Goal: Book appointment/travel/reservation

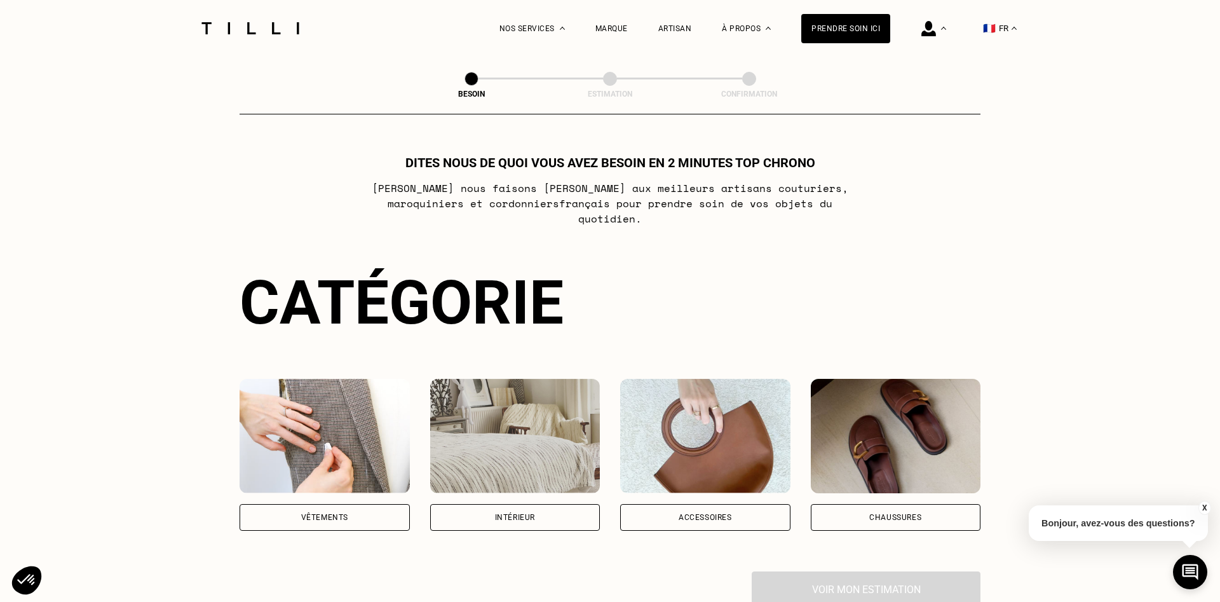
click at [321, 513] on div "Vêtements" at bounding box center [324, 517] width 47 height 8
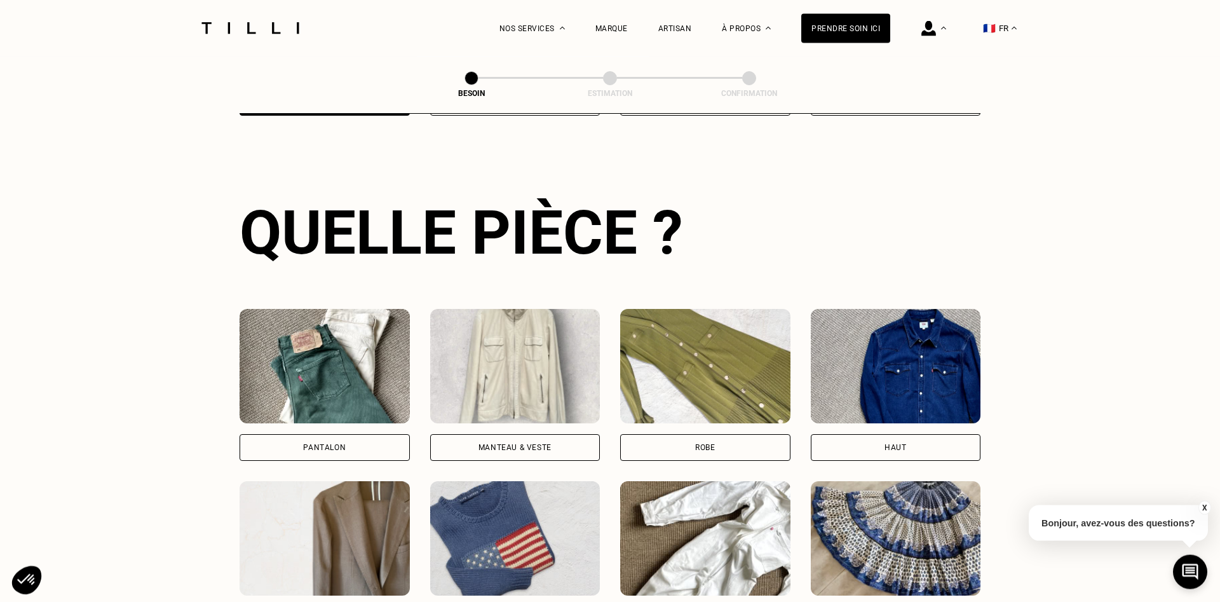
scroll to position [415, 0]
click at [734, 436] on div "Robe" at bounding box center [705, 446] width 170 height 27
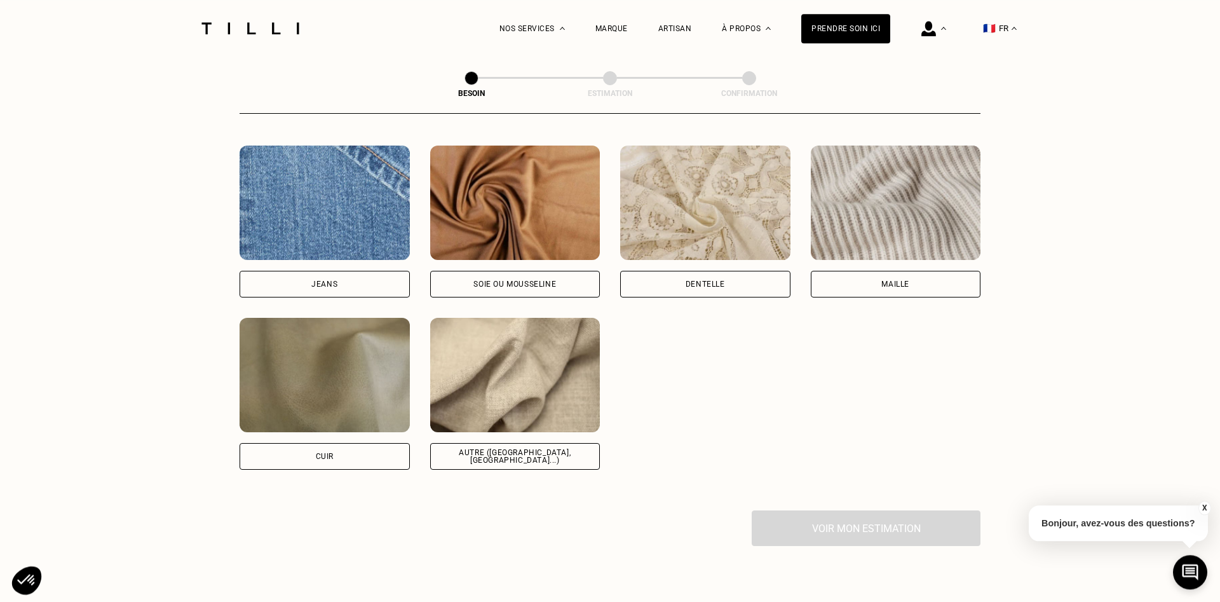
scroll to position [1366, 0]
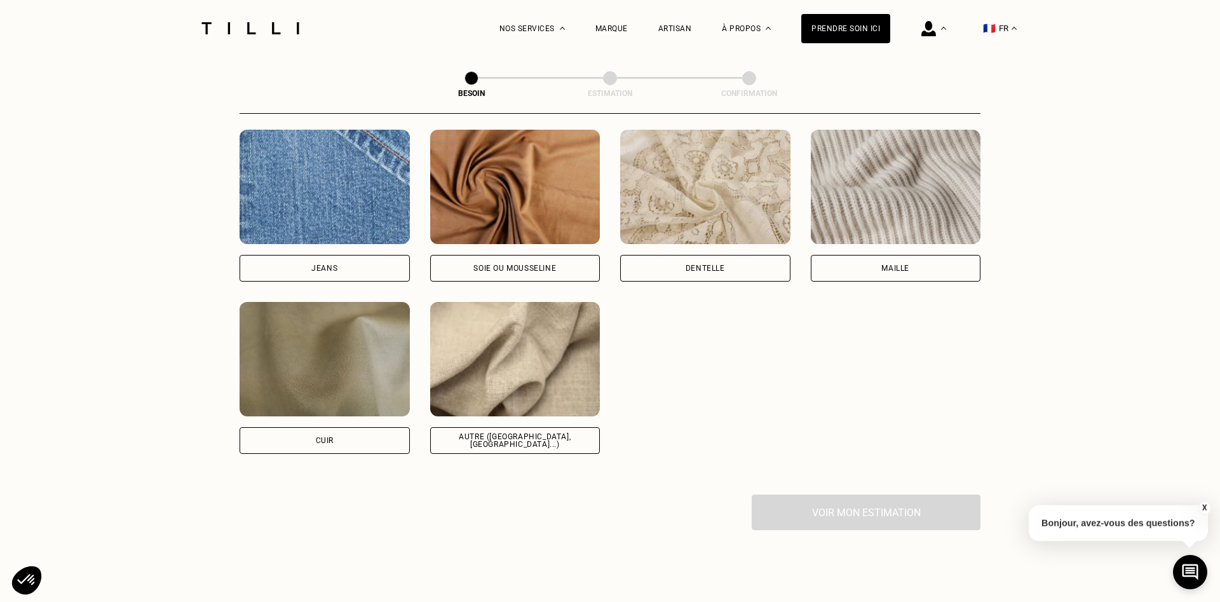
click at [543, 435] on div "Autre ([GEOGRAPHIC_DATA], [GEOGRAPHIC_DATA]...)" at bounding box center [515, 440] width 170 height 27
select select "FR"
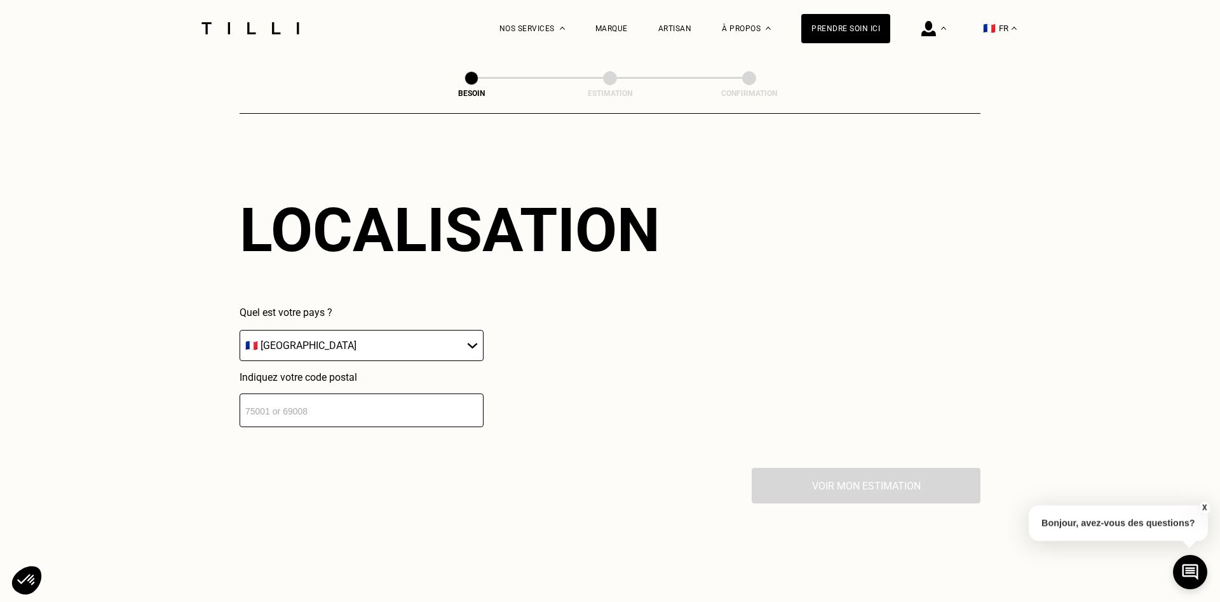
scroll to position [1708, 0]
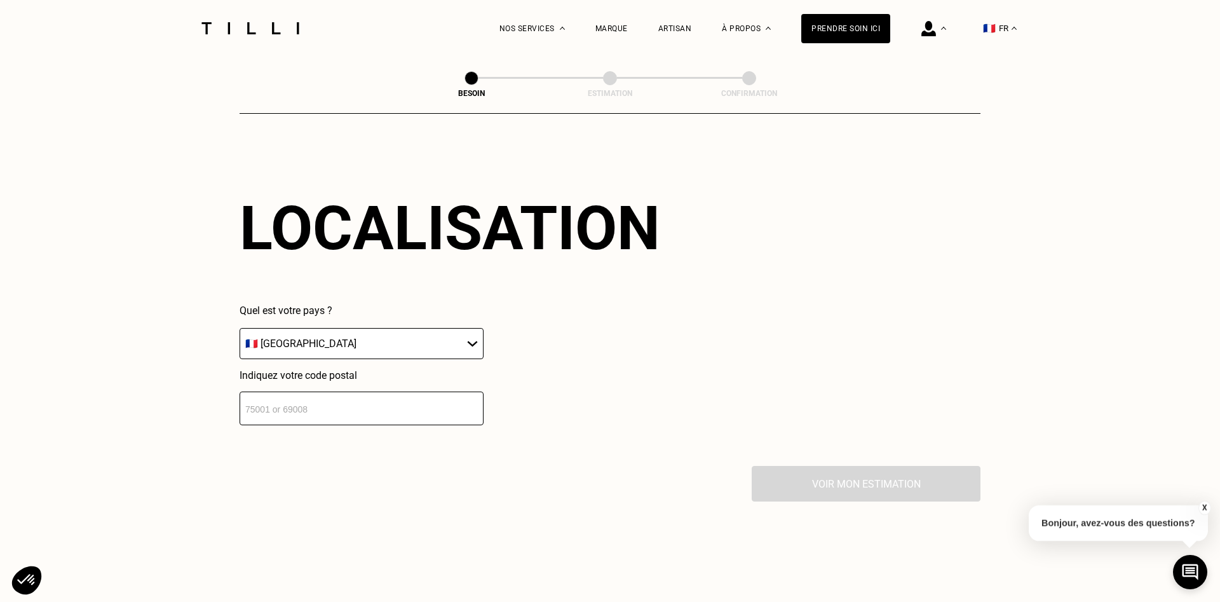
click at [356, 406] on input "number" at bounding box center [362, 408] width 244 height 34
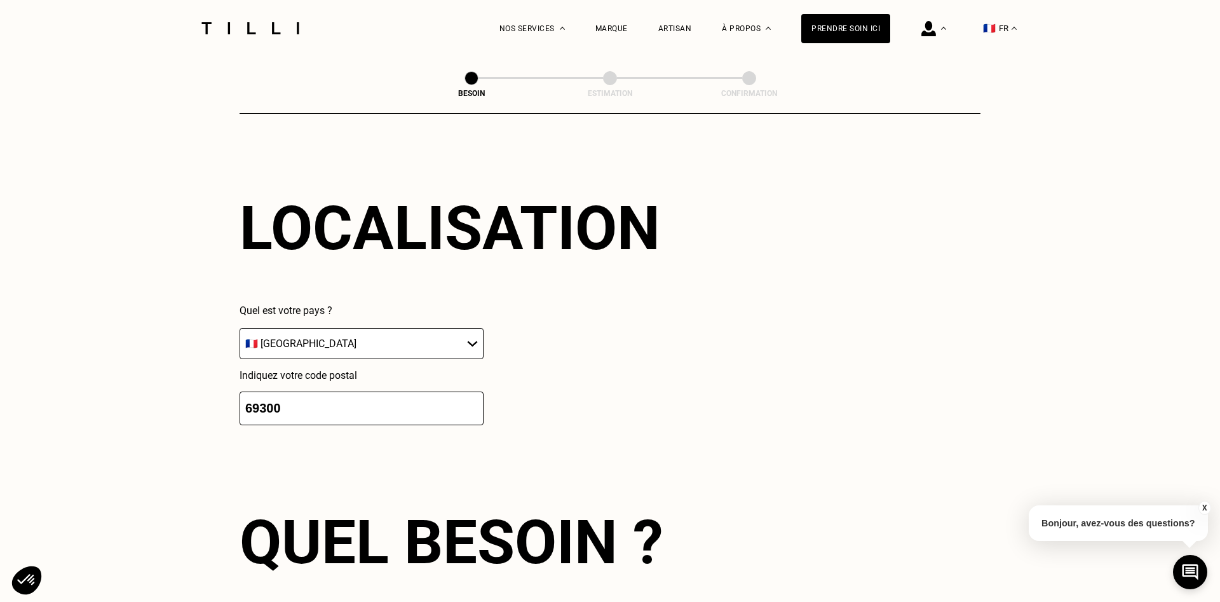
type input "69300"
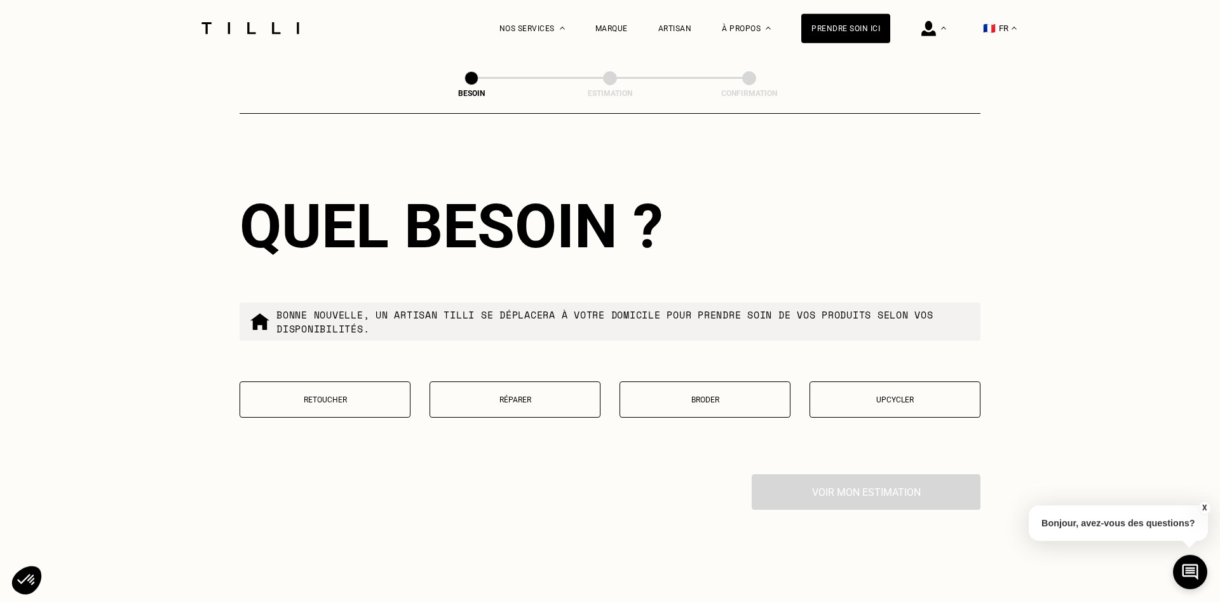
scroll to position [2025, 0]
click at [346, 396] on p "Retoucher" at bounding box center [324, 399] width 157 height 9
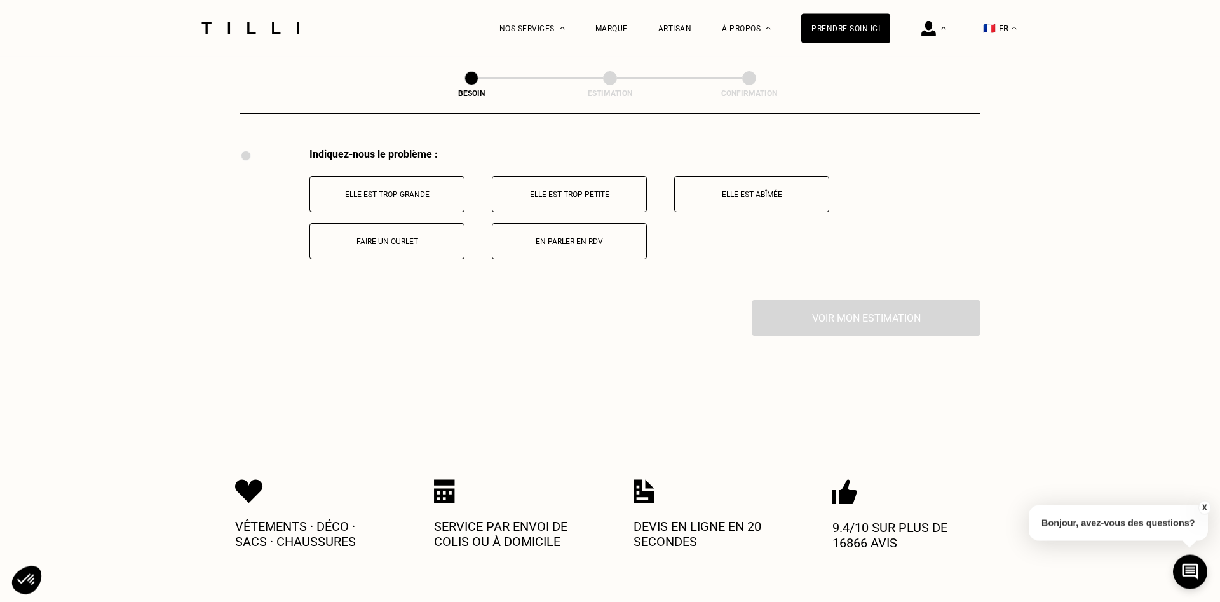
scroll to position [2351, 0]
click at [376, 229] on button "Faire un ourlet" at bounding box center [386, 240] width 155 height 36
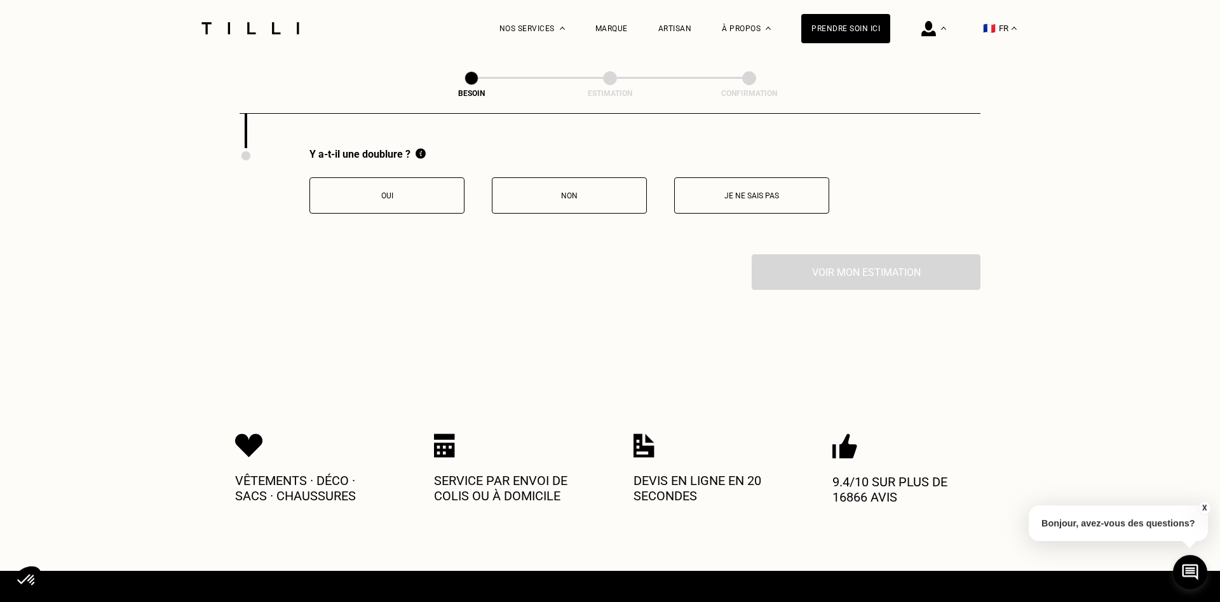
scroll to position [2502, 0]
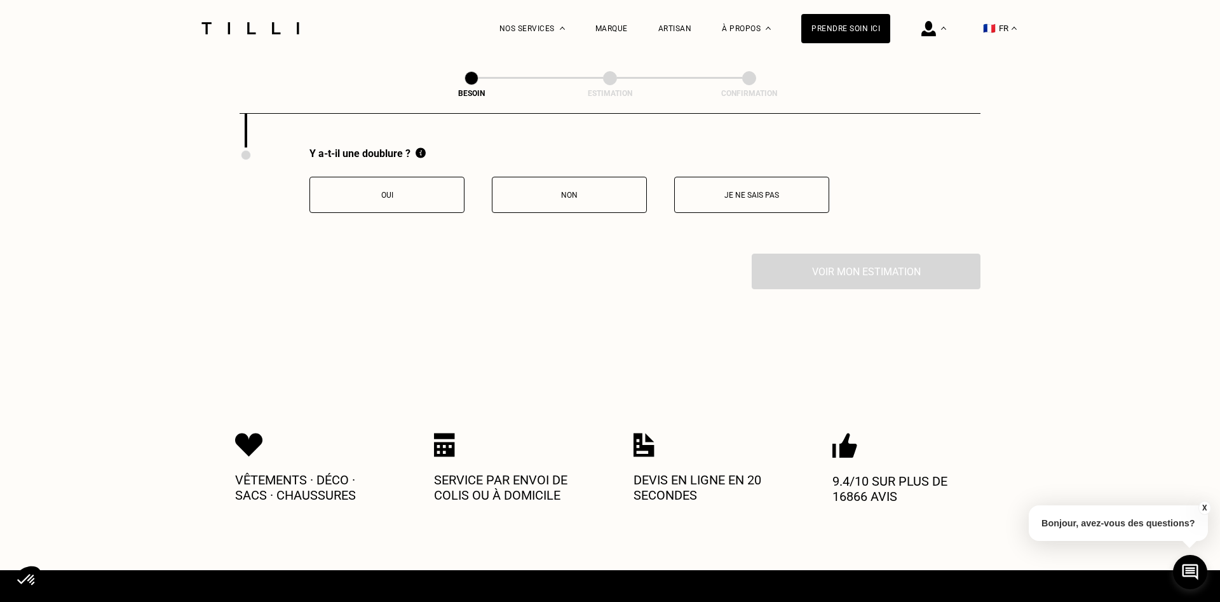
click at [563, 191] on p "Non" at bounding box center [569, 195] width 141 height 9
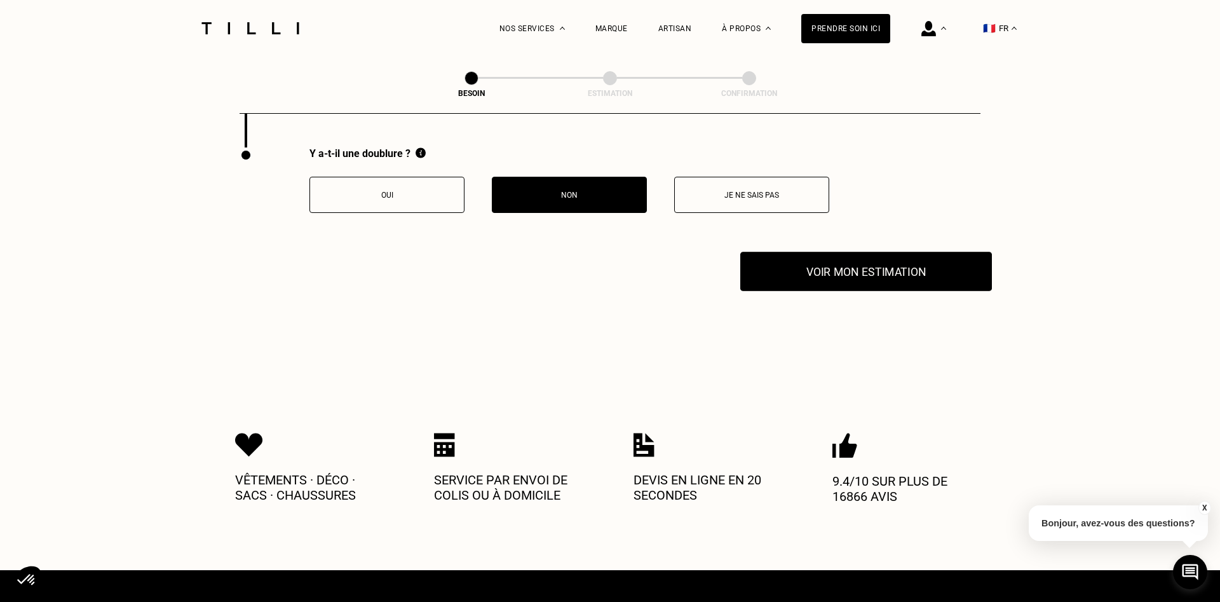
click at [810, 273] on button "Voir mon estimation" at bounding box center [866, 271] width 252 height 39
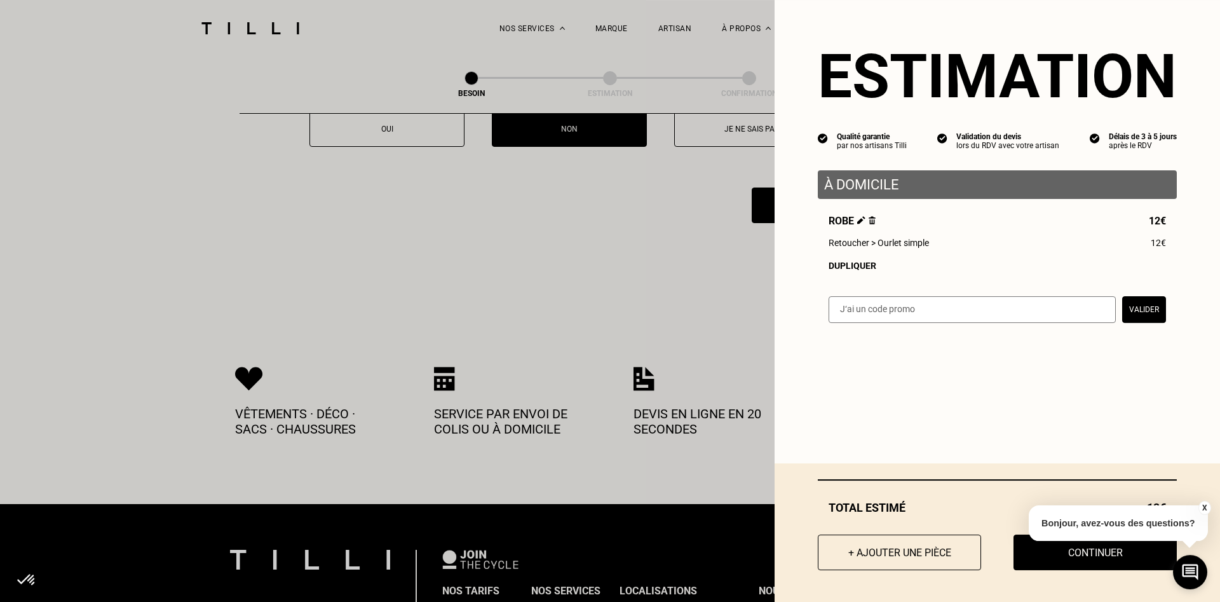
scroll to position [2632, 0]
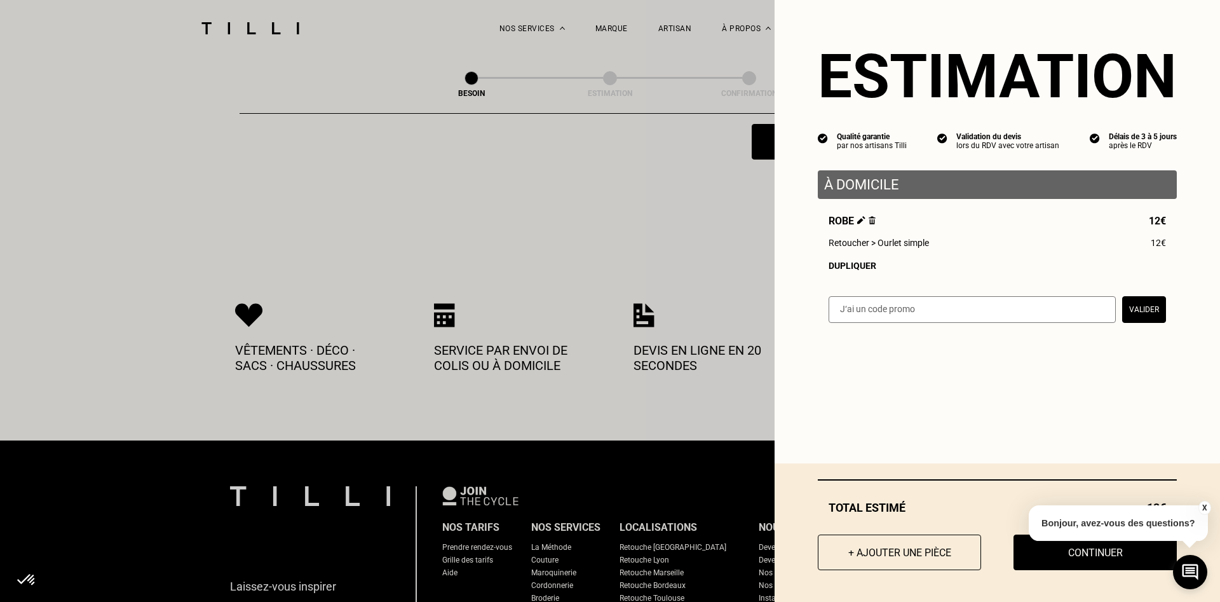
click at [1147, 311] on button "Valider" at bounding box center [1144, 309] width 44 height 27
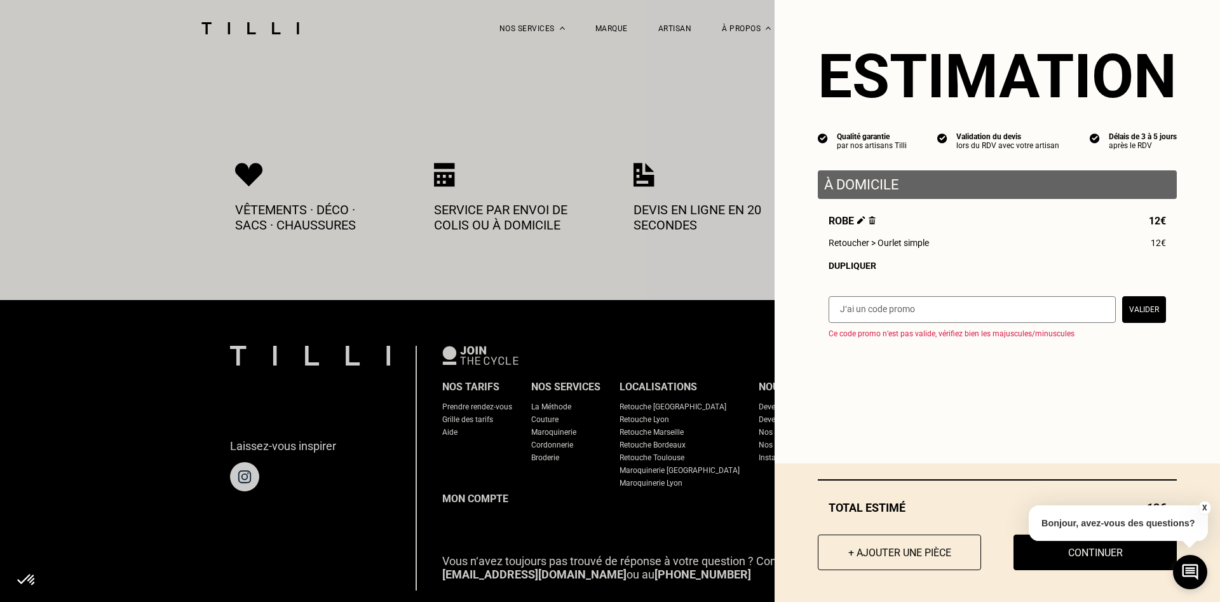
scroll to position [2826, 0]
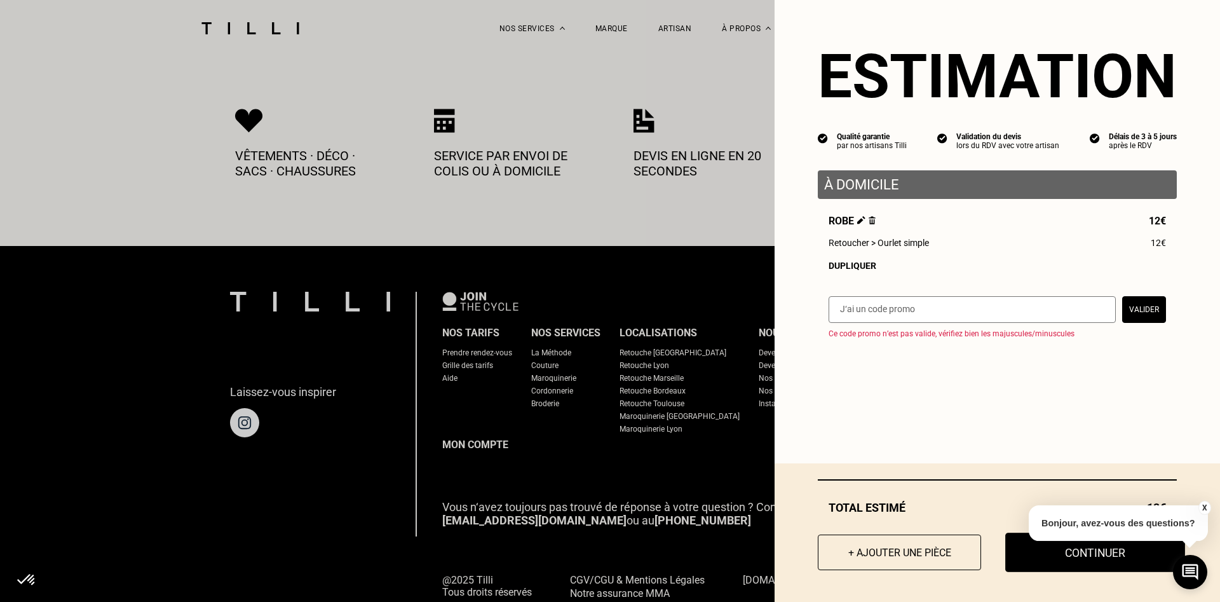
click at [1111, 565] on button "Continuer" at bounding box center [1095, 551] width 180 height 39
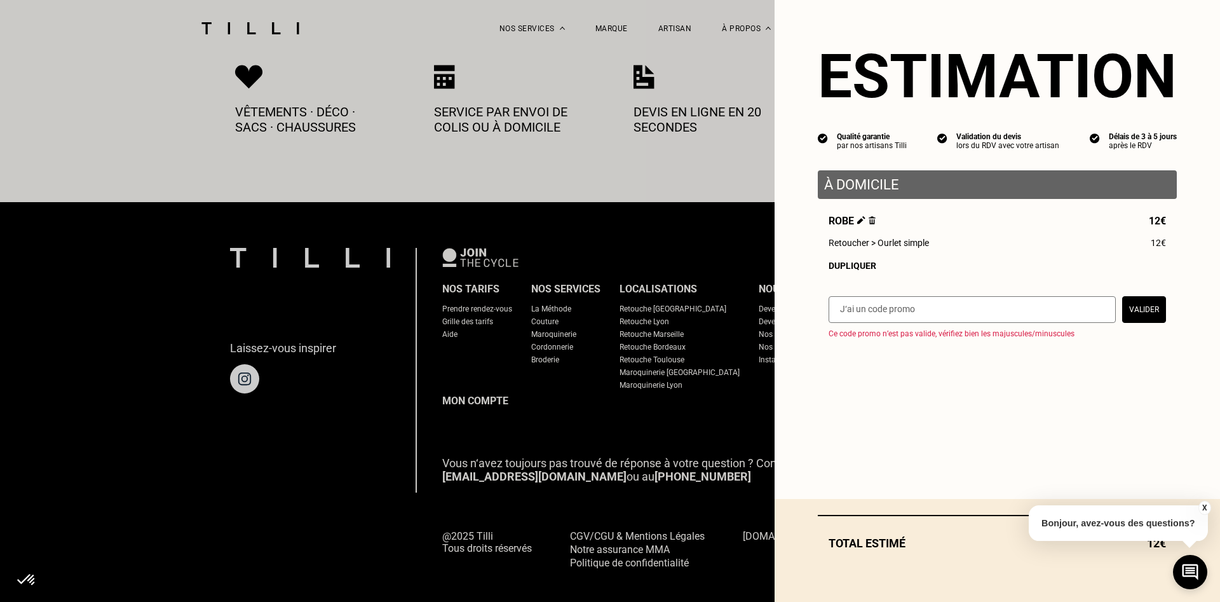
select select "FR"
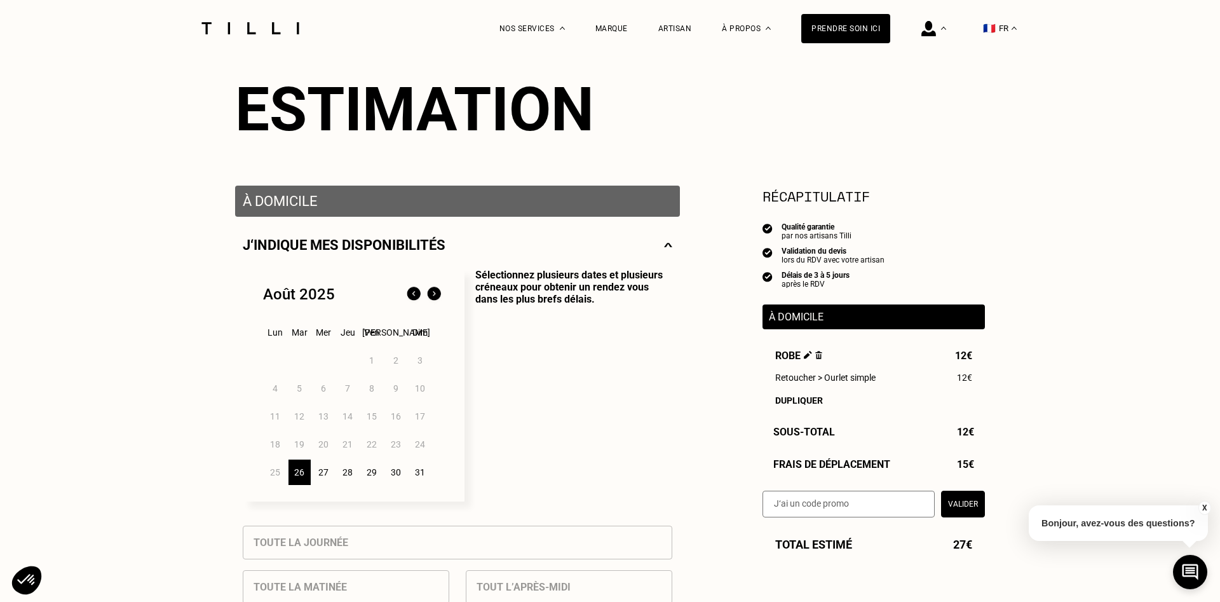
scroll to position [130, 0]
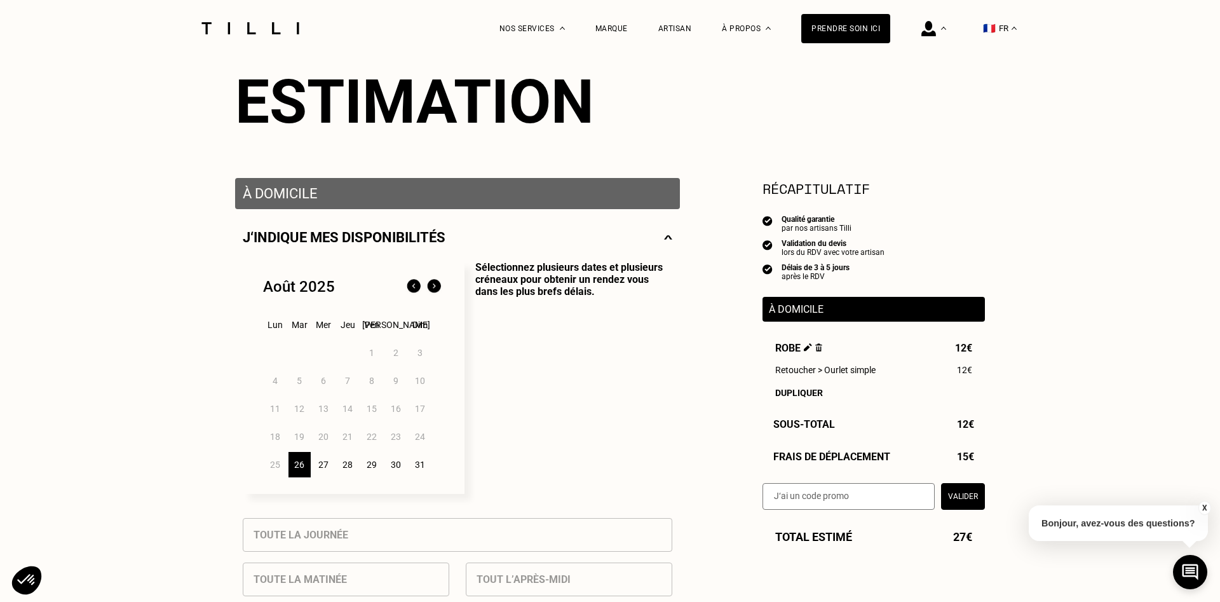
click at [375, 468] on div "29" at bounding box center [372, 464] width 22 height 25
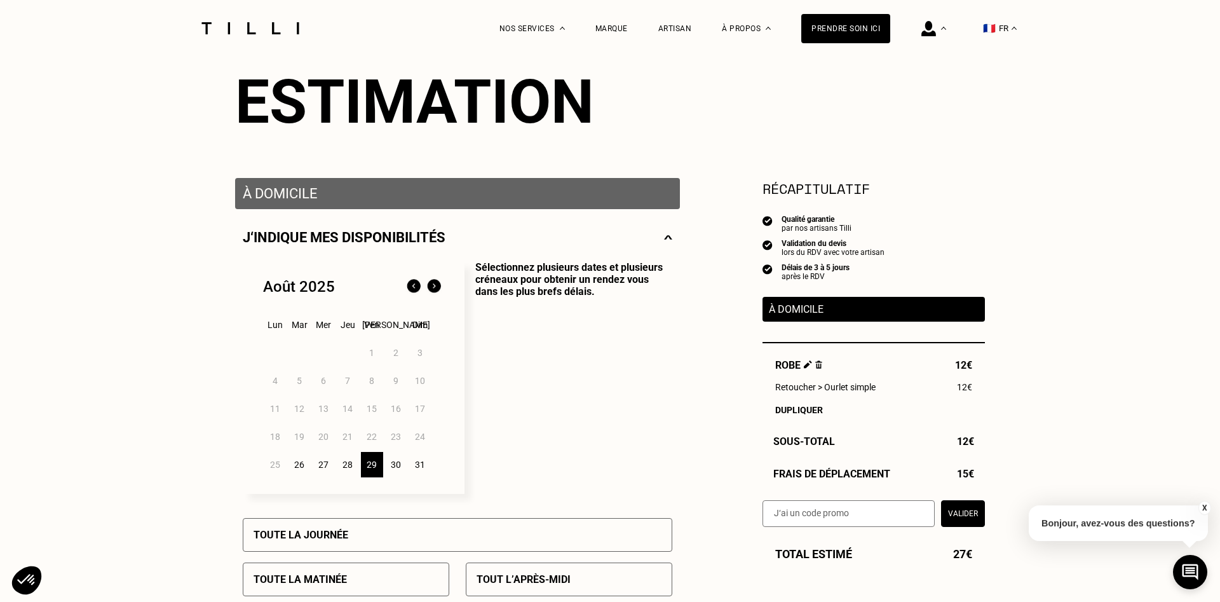
click at [372, 540] on div "Toute la journée" at bounding box center [457, 535] width 429 height 34
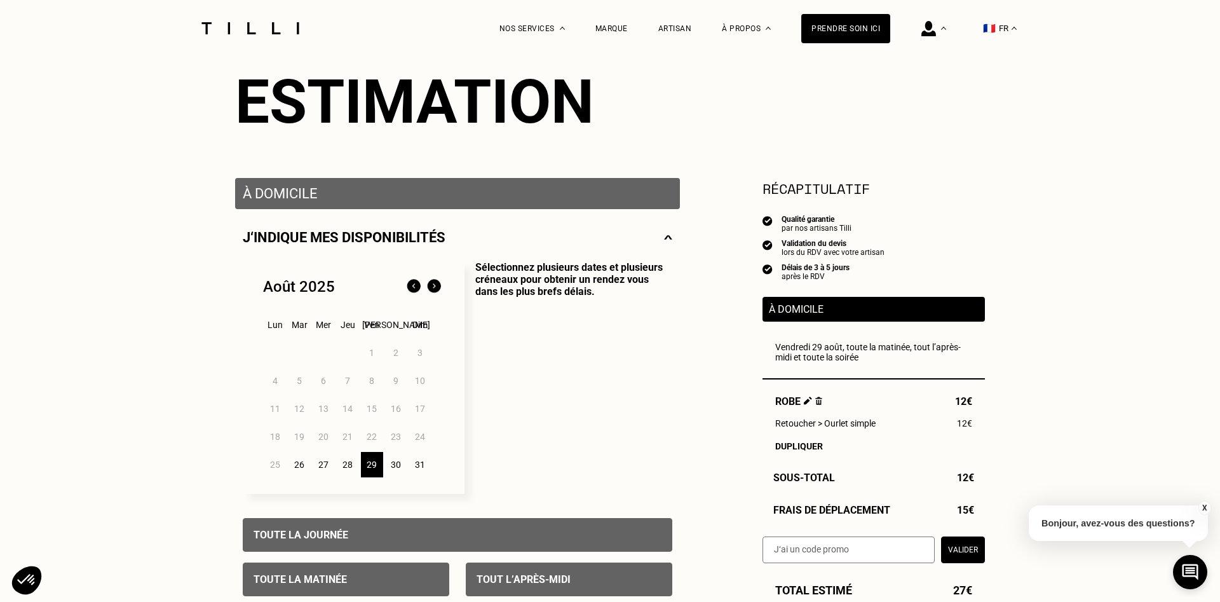
click at [370, 537] on div "Toute la journée" at bounding box center [457, 535] width 429 height 34
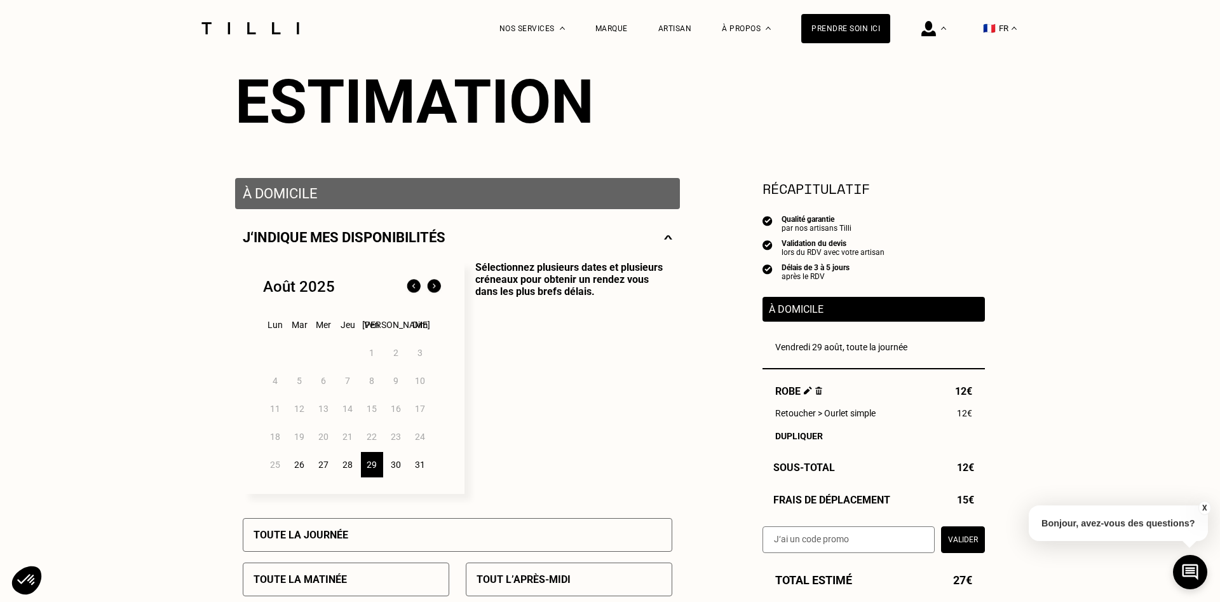
click at [370, 537] on div "Toute la journée" at bounding box center [457, 535] width 429 height 34
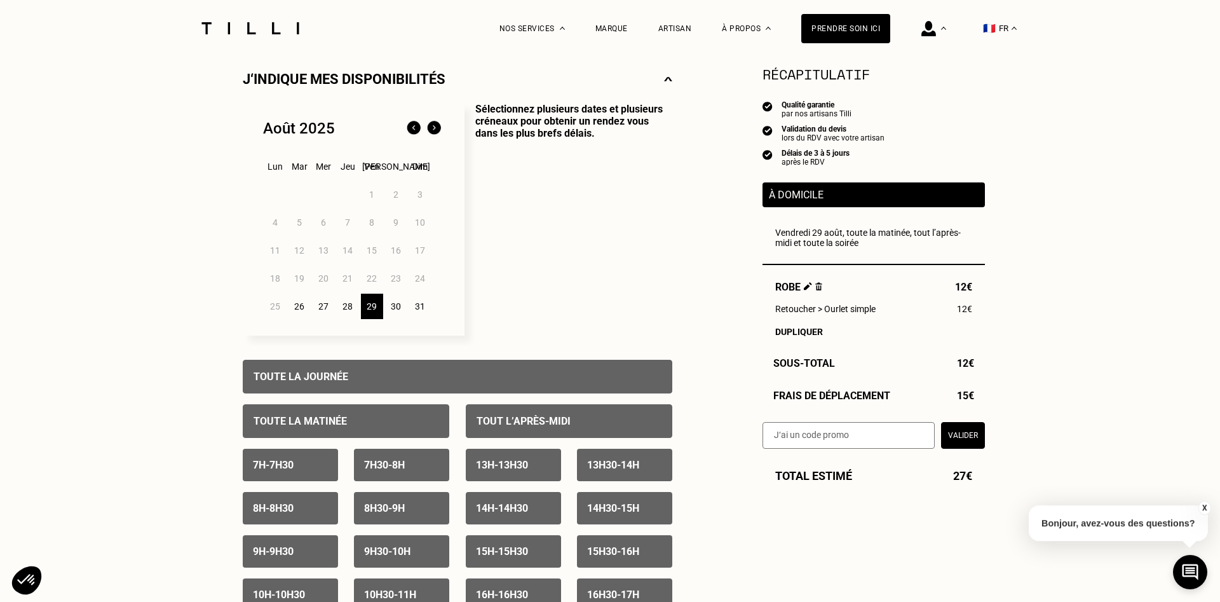
scroll to position [324, 0]
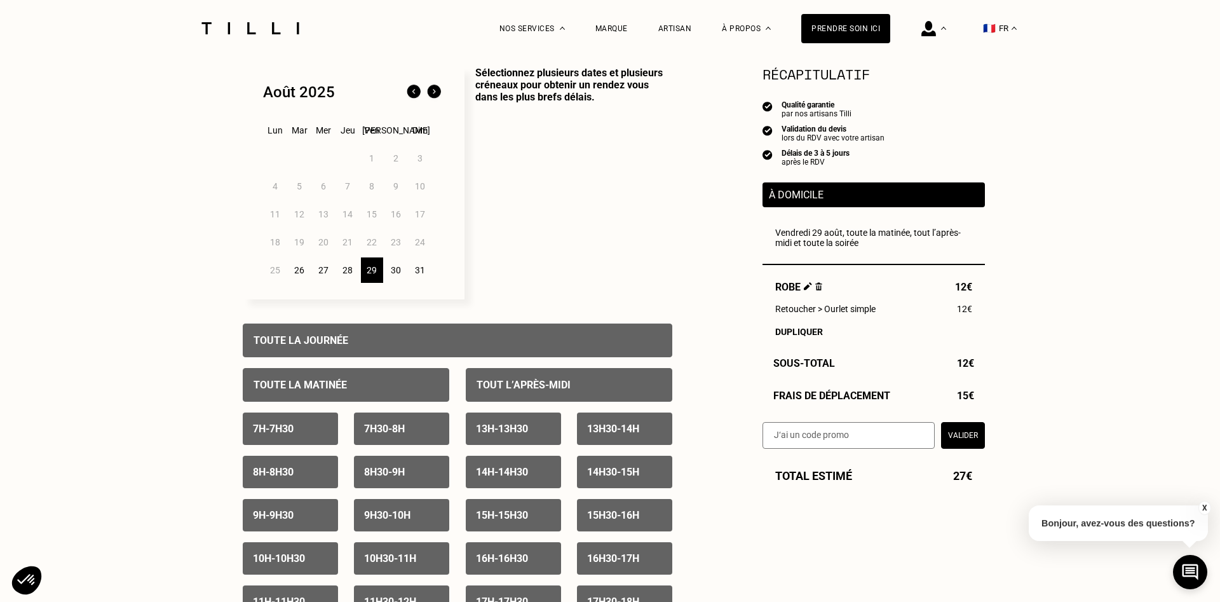
click at [377, 519] on p "9h30 - 10h" at bounding box center [387, 515] width 46 height 12
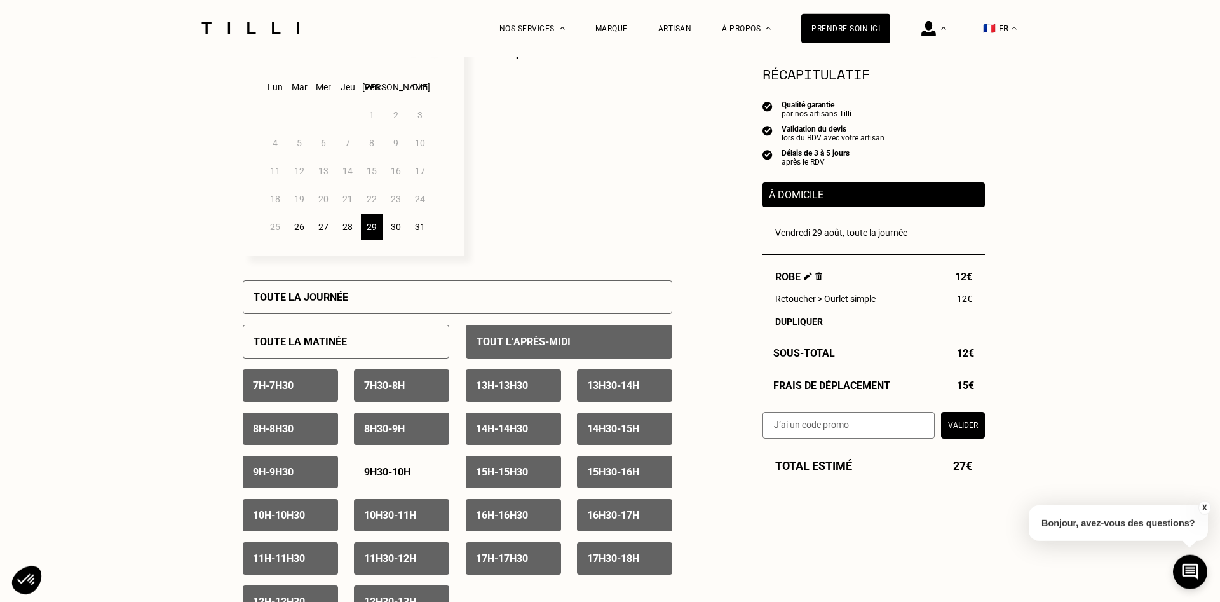
scroll to position [389, 0]
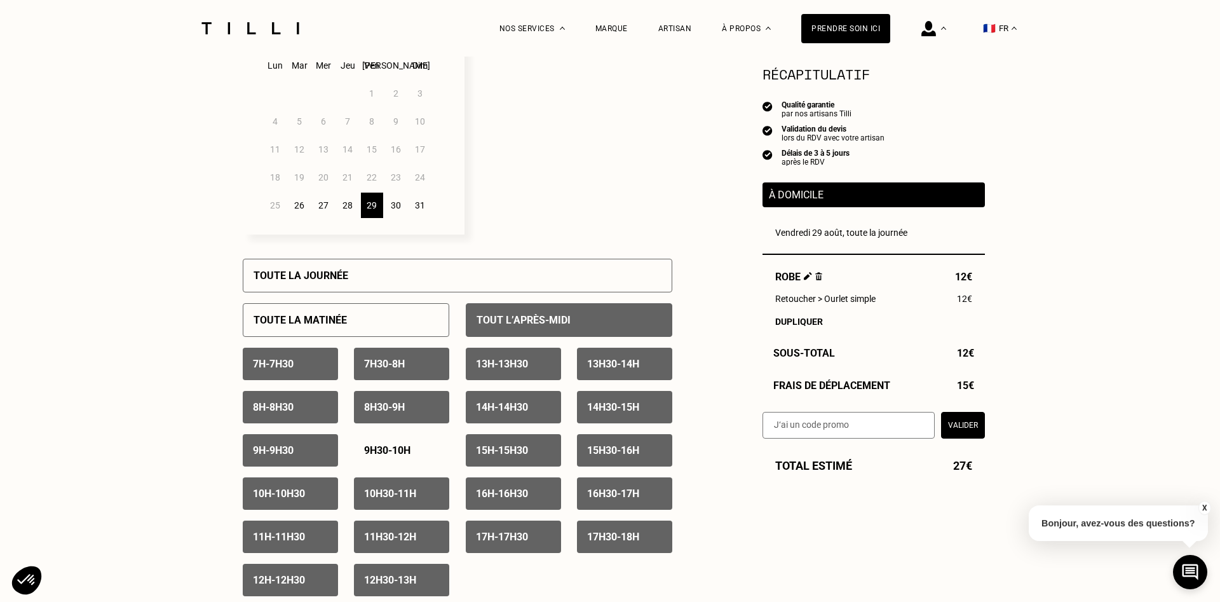
click at [397, 497] on p "10h30 - 11h" at bounding box center [390, 493] width 52 height 12
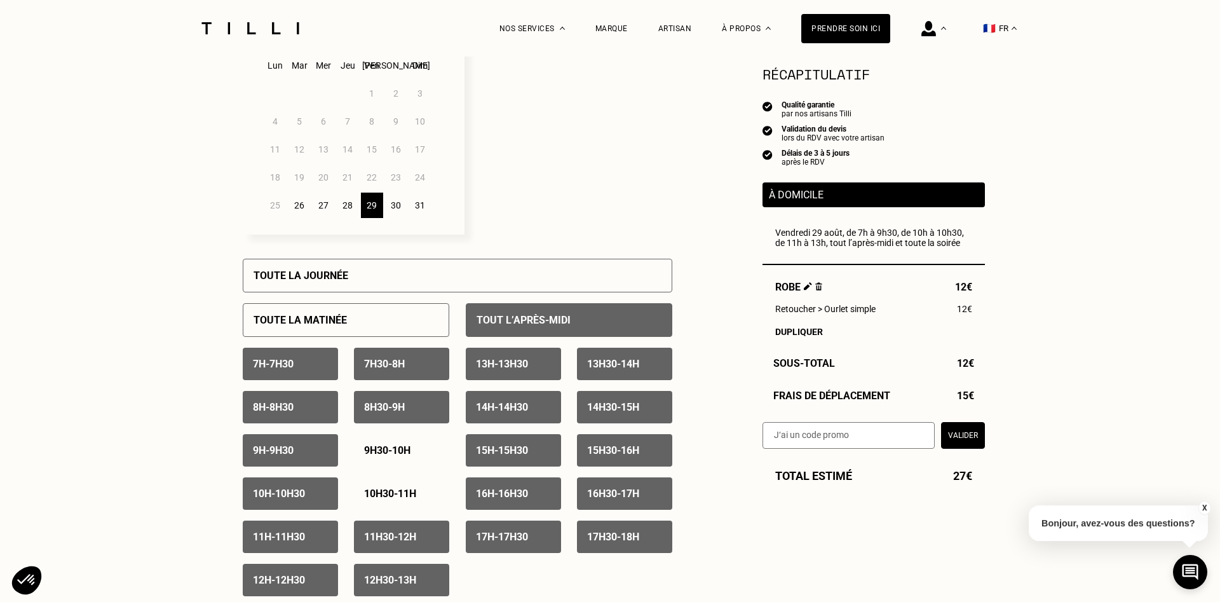
click at [377, 539] on p "11h30 - 12h" at bounding box center [390, 536] width 52 height 12
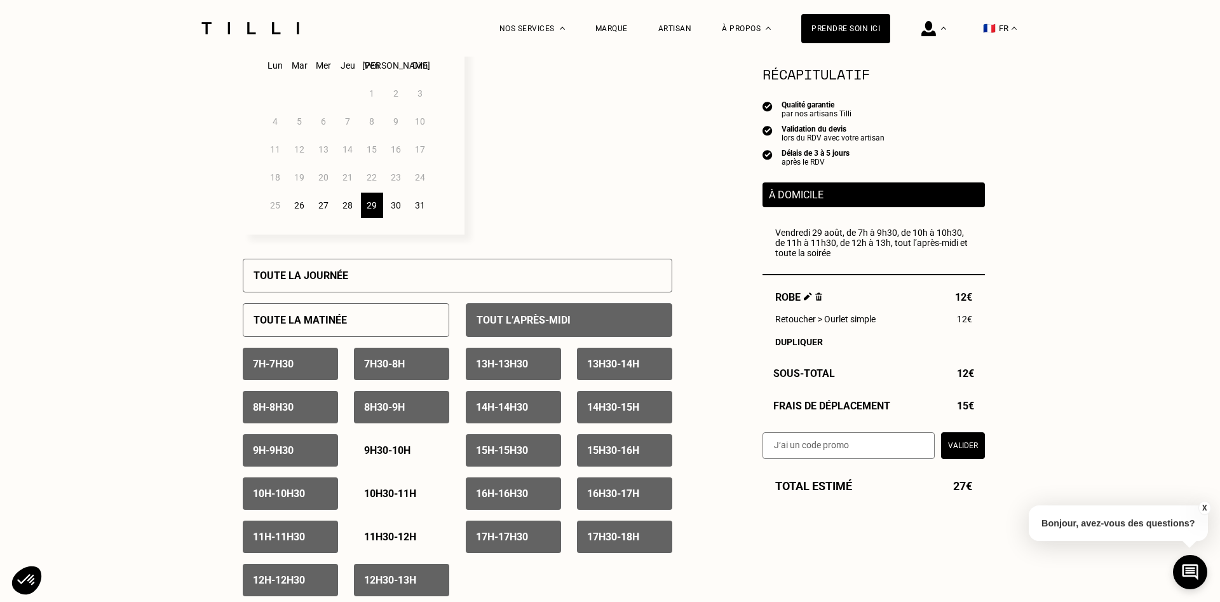
click at [416, 540] on p "11h30 - 12h" at bounding box center [390, 536] width 52 height 12
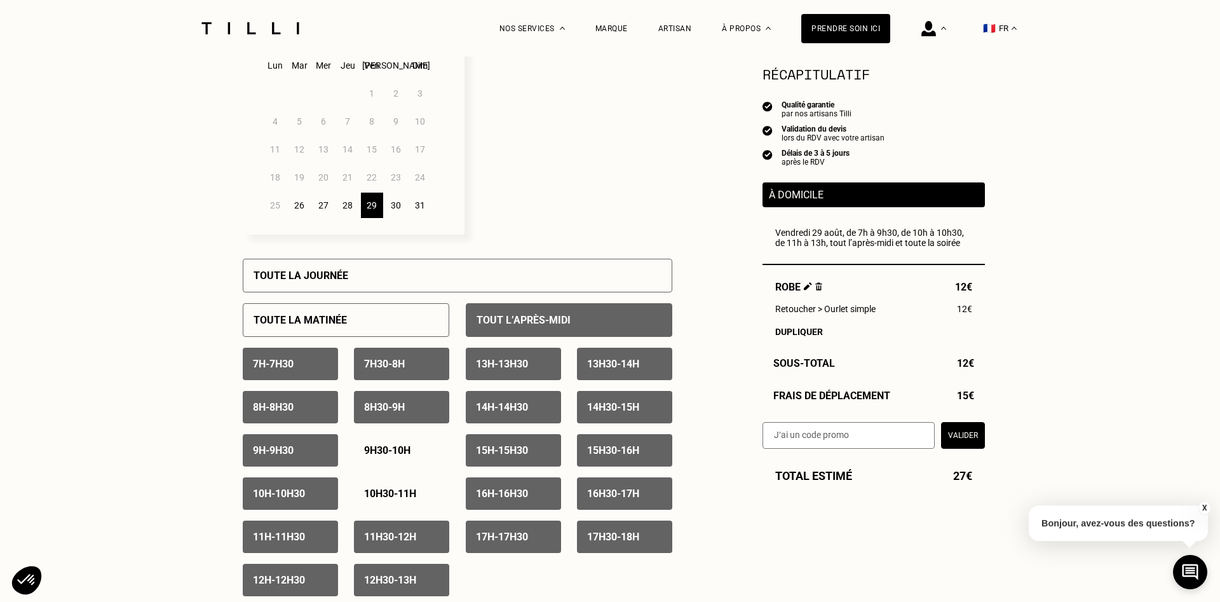
click at [416, 499] on p "10h30 - 11h" at bounding box center [390, 493] width 52 height 12
click at [966, 443] on button "Valider" at bounding box center [963, 435] width 44 height 27
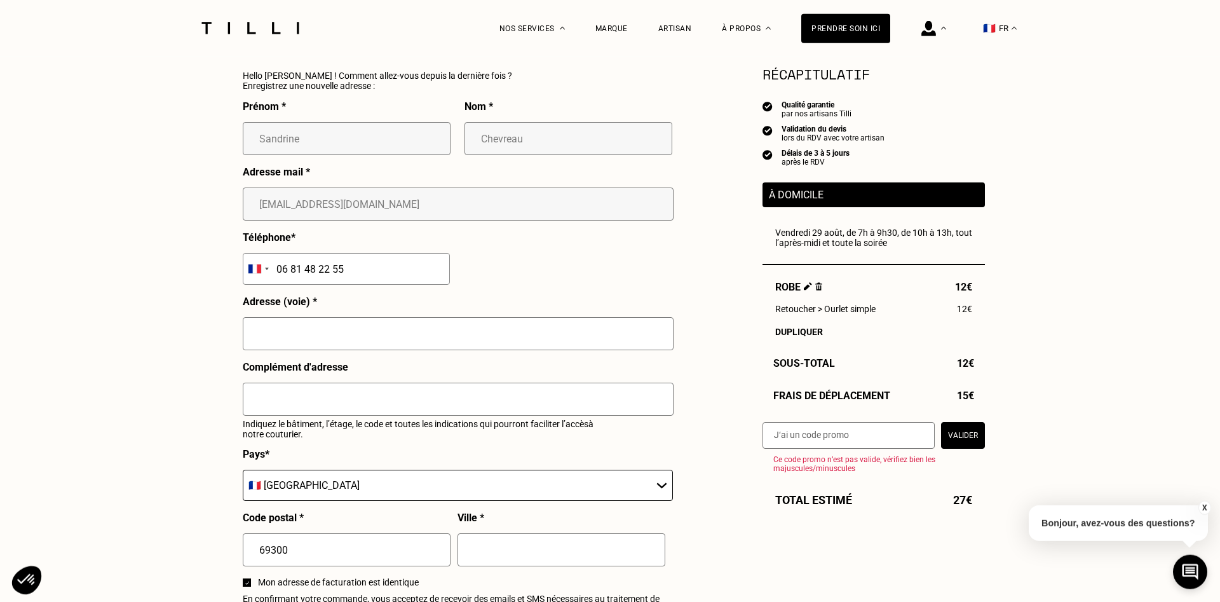
scroll to position [1231, 0]
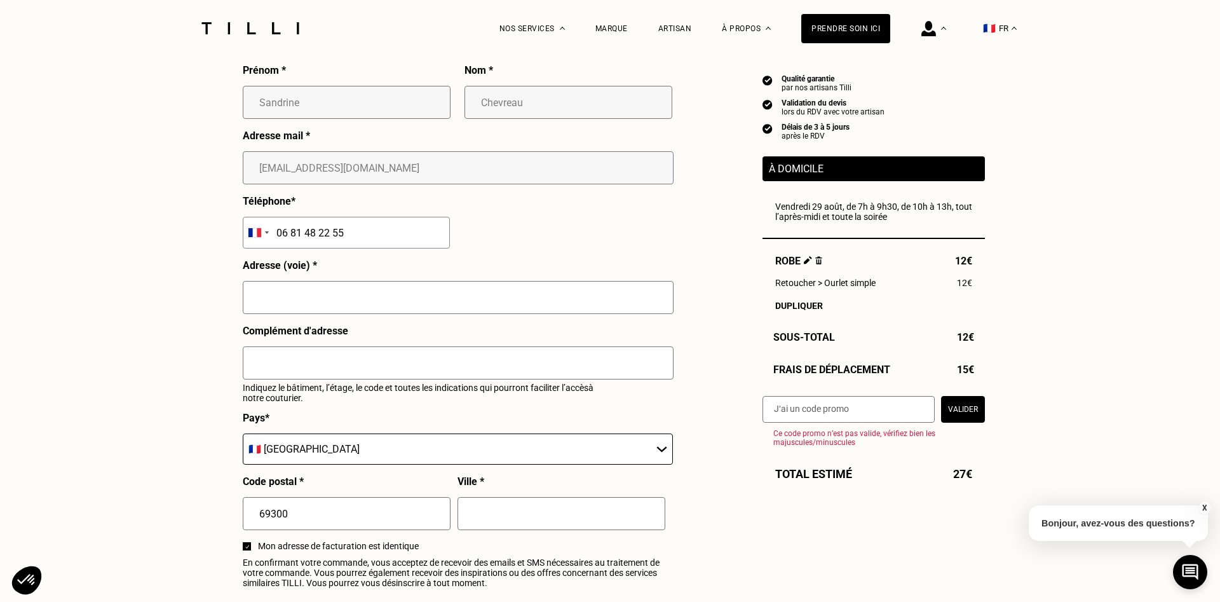
click at [355, 302] on input "text" at bounding box center [458, 297] width 431 height 33
type input "[STREET_ADDRESS][PERSON_NAME]"
type input "CALUIRE ET CUIRE"
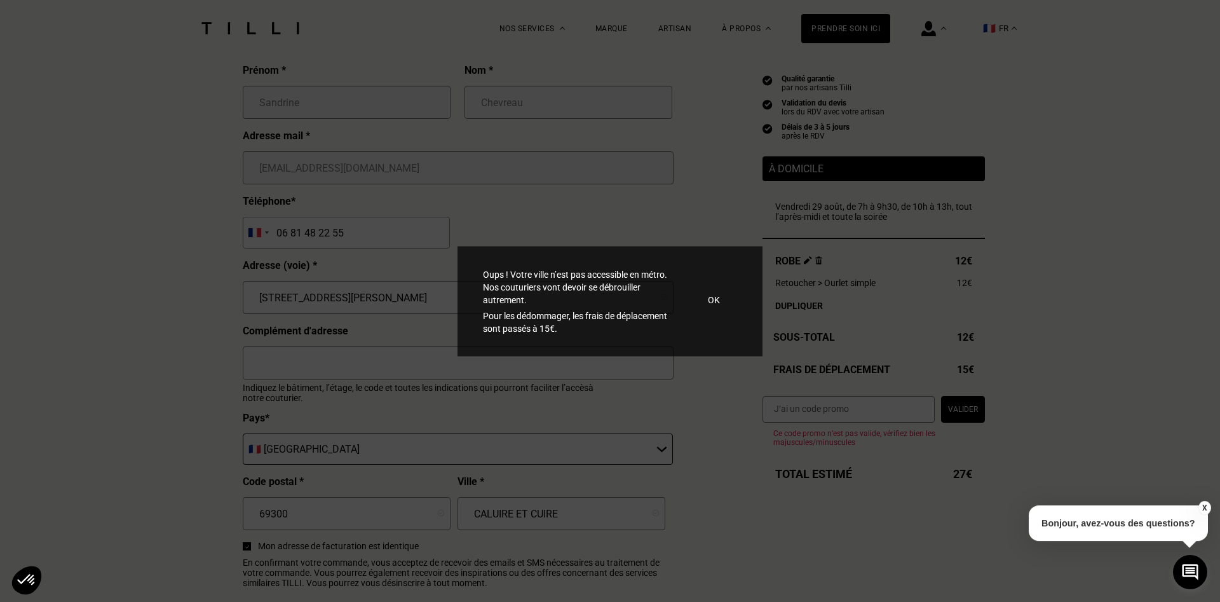
click at [709, 300] on p "OK" at bounding box center [714, 299] width 12 height 13
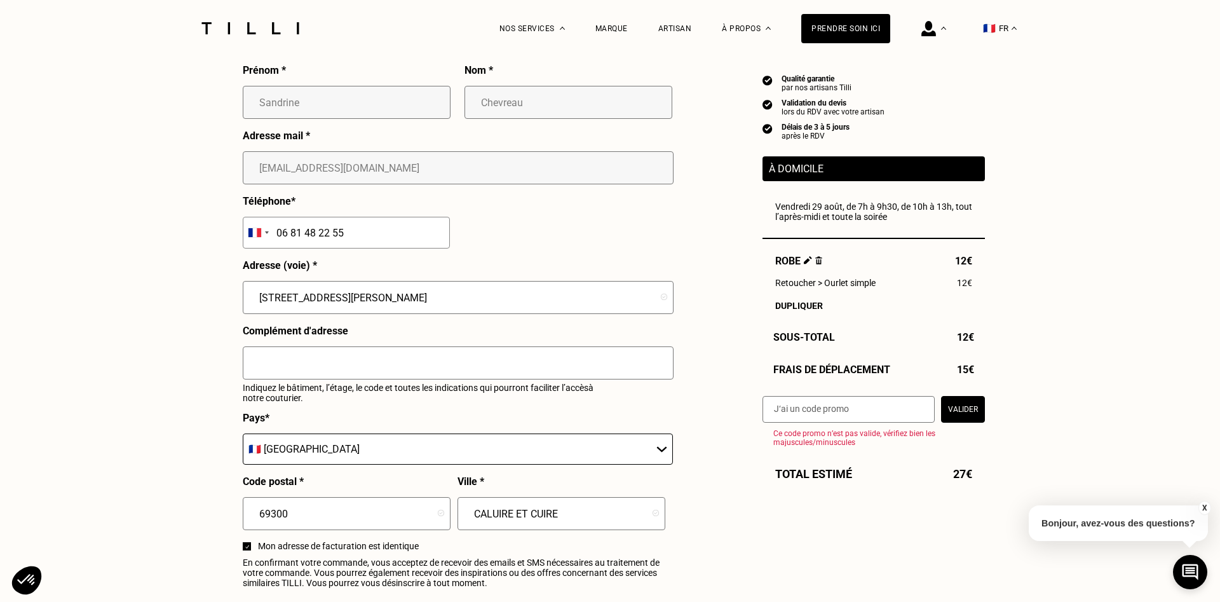
scroll to position [1037, 0]
